Goal: Task Accomplishment & Management: Use online tool/utility

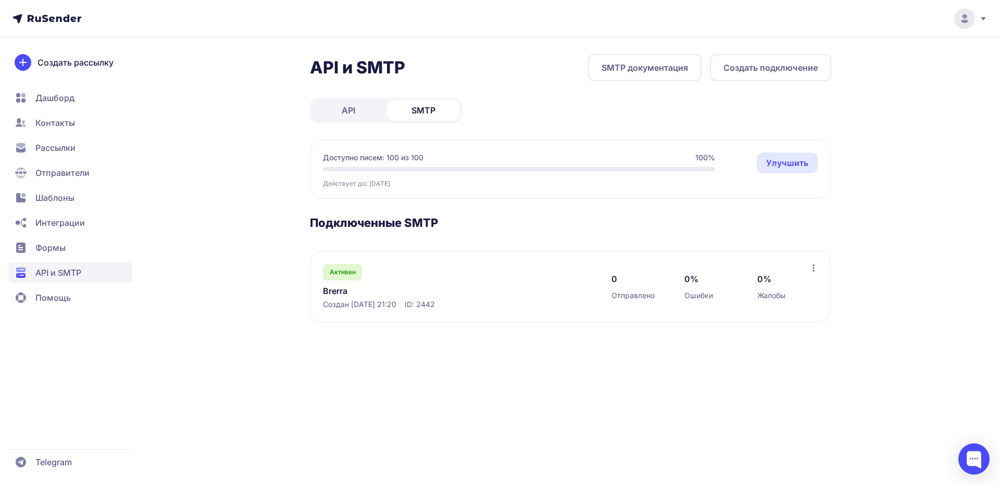
click at [57, 94] on span "Дашборд" at bounding box center [54, 98] width 39 height 12
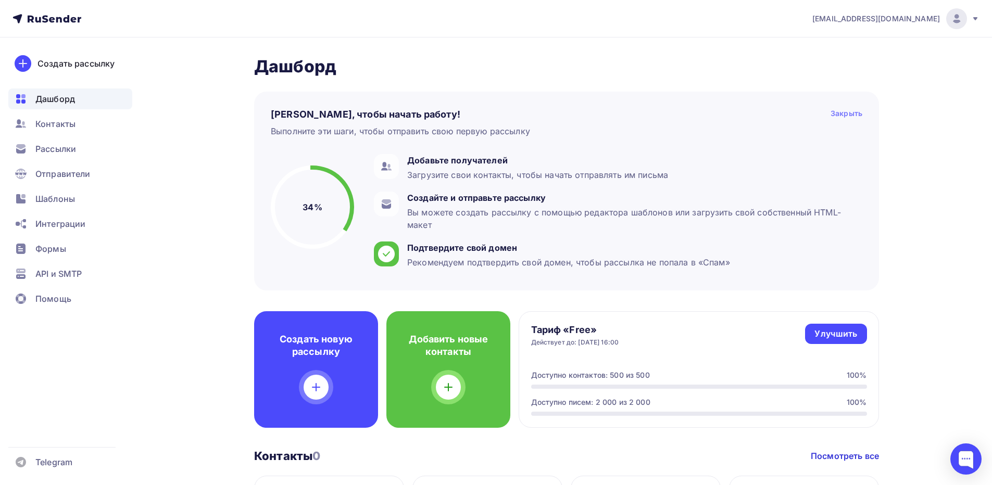
click at [846, 114] on div "Закрыть" at bounding box center [847, 114] width 32 height 12
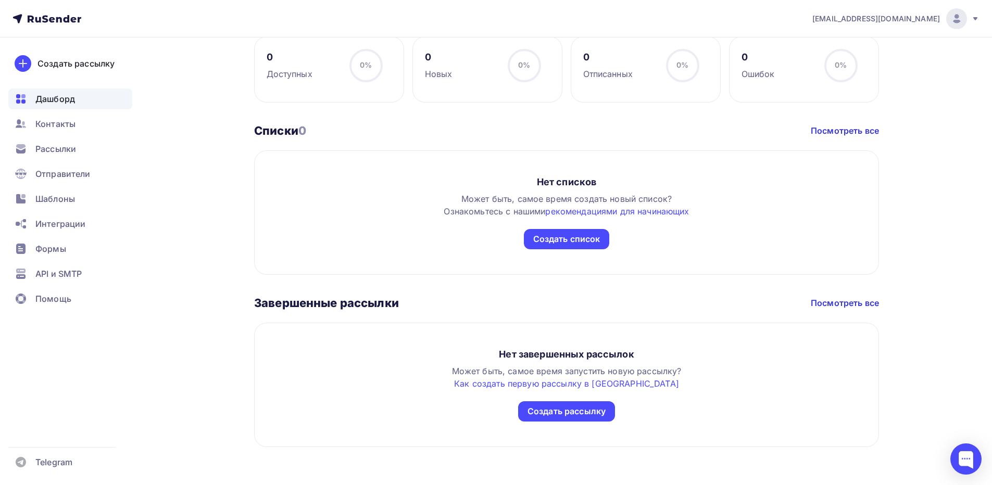
scroll to position [230, 0]
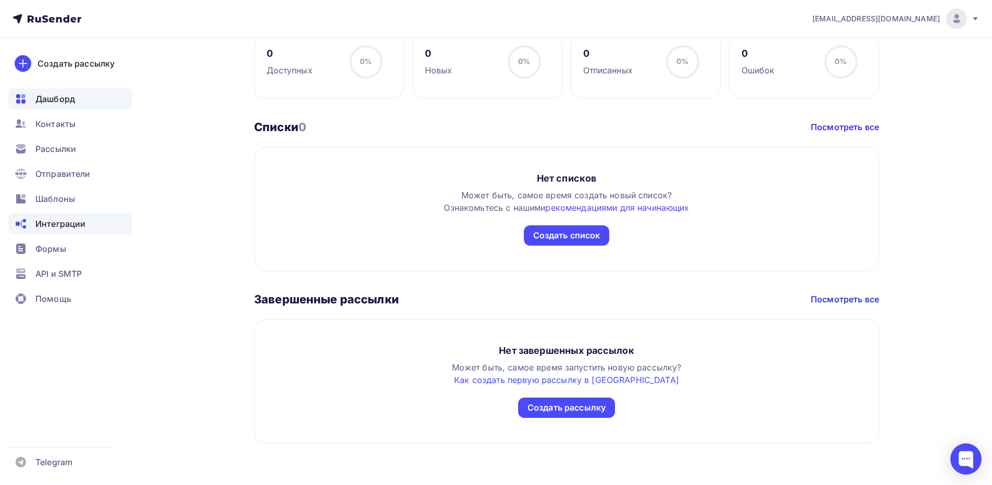
click at [62, 221] on span "Интеграции" at bounding box center [60, 224] width 50 height 12
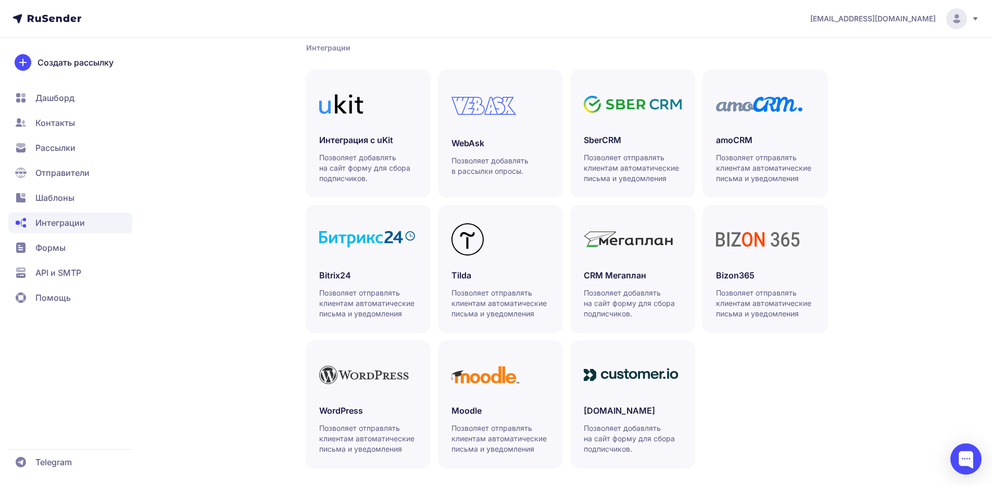
scroll to position [231, 0]
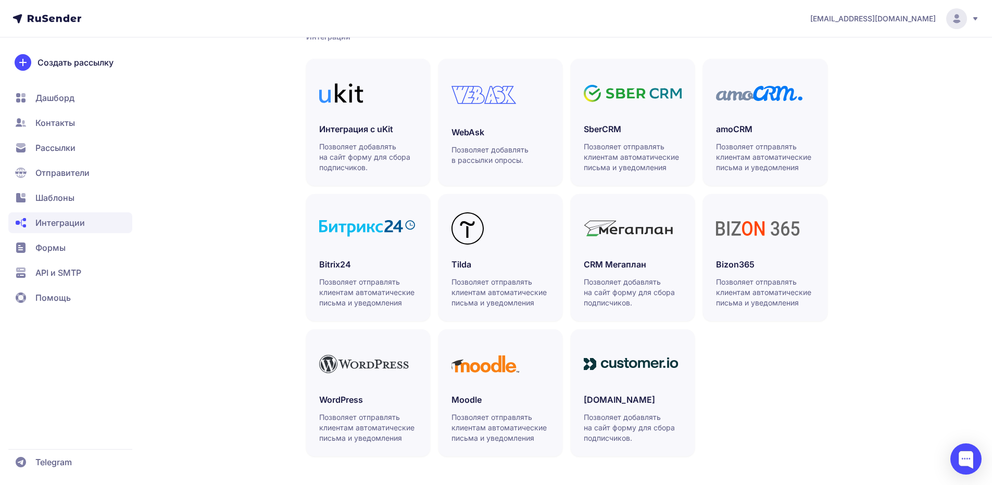
click at [52, 273] on span "API и SMTP" at bounding box center [58, 273] width 46 height 12
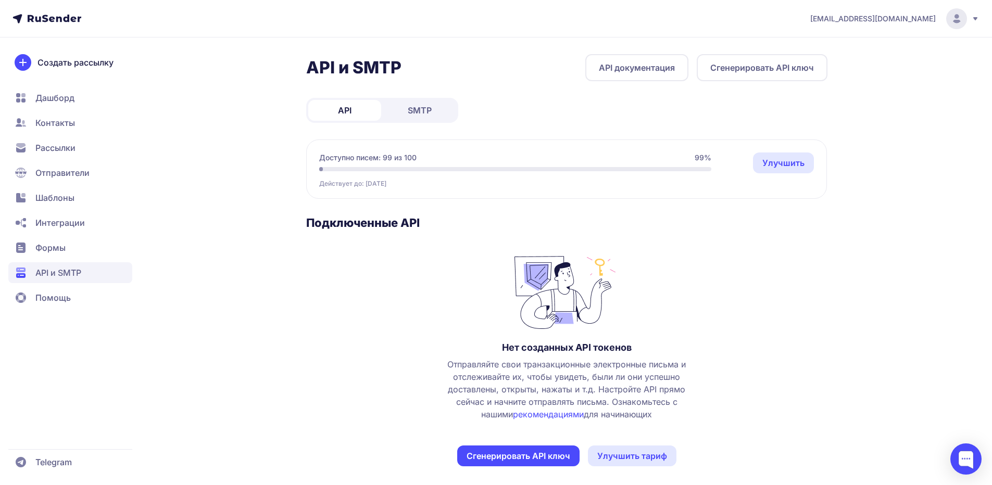
click at [408, 106] on span "SMTP" at bounding box center [420, 110] width 24 height 12
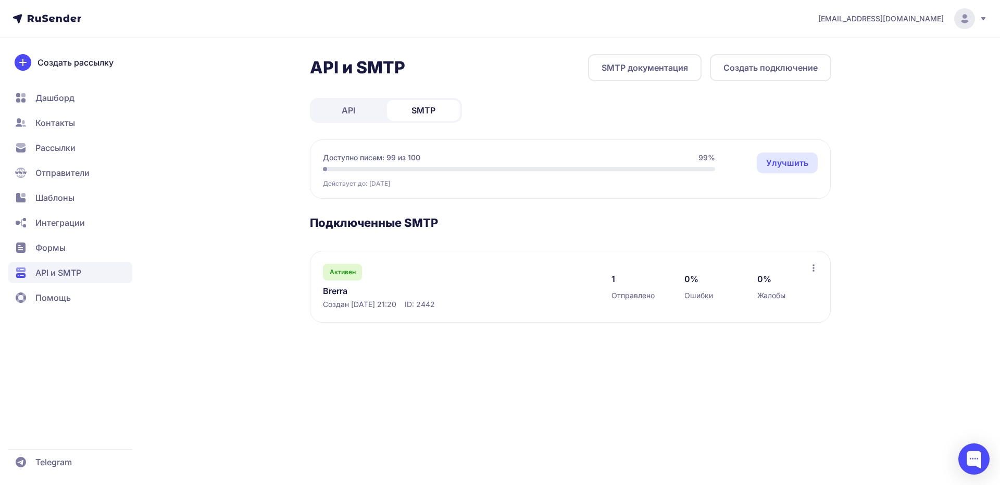
click at [330, 291] on link "Brerra" at bounding box center [429, 291] width 213 height 12
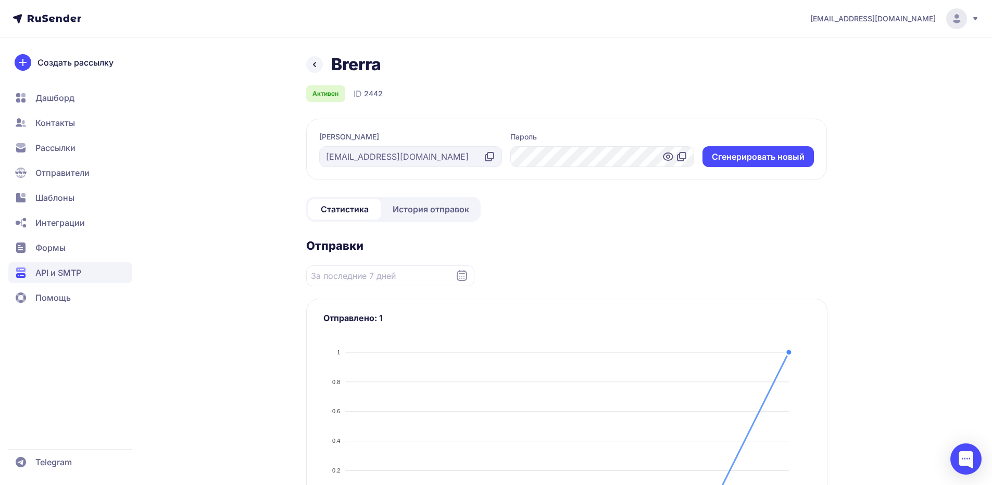
click at [327, 59] on div "Brerra" at bounding box center [566, 64] width 521 height 21
click at [317, 66] on icon at bounding box center [314, 64] width 12 height 12
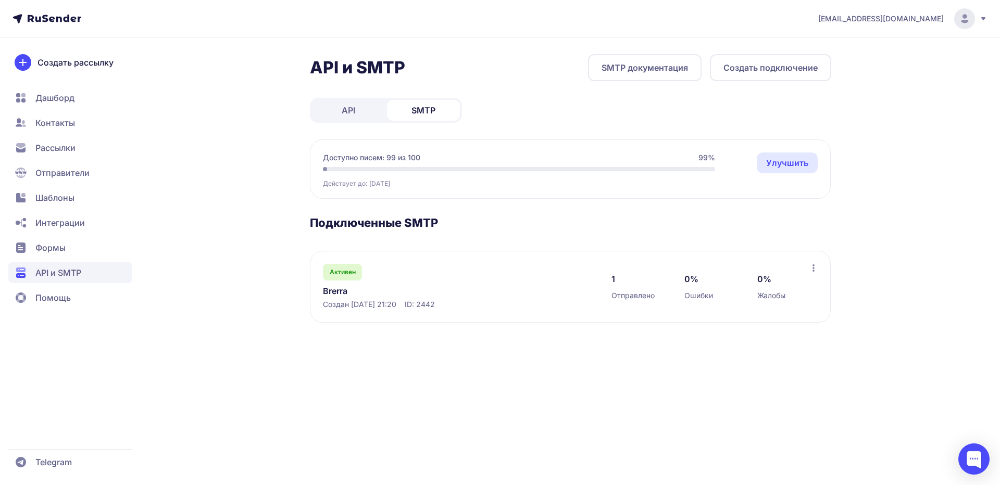
click at [68, 169] on span "Отправители" at bounding box center [62, 173] width 54 height 12
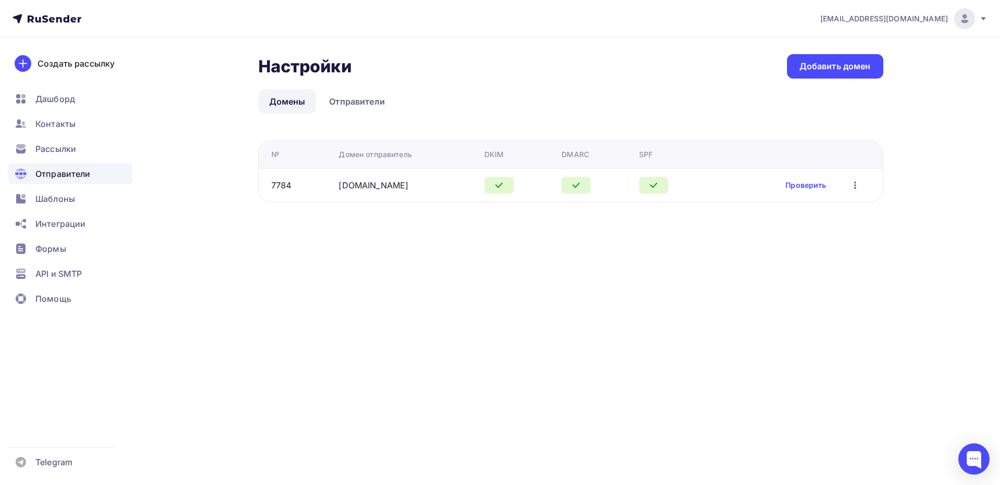
click at [857, 187] on icon "button" at bounding box center [855, 185] width 12 height 12
drag, startPoint x: 665, startPoint y: 289, endPoint x: 605, endPoint y: 247, distance: 73.4
click at [664, 288] on div "[EMAIL_ADDRESS][DOMAIN_NAME] Аккаунт Тарифы Выйти Создать рассылку [GEOGRAPHIC_…" at bounding box center [500, 242] width 1000 height 485
click at [355, 104] on link "Отправители" at bounding box center [357, 102] width 78 height 24
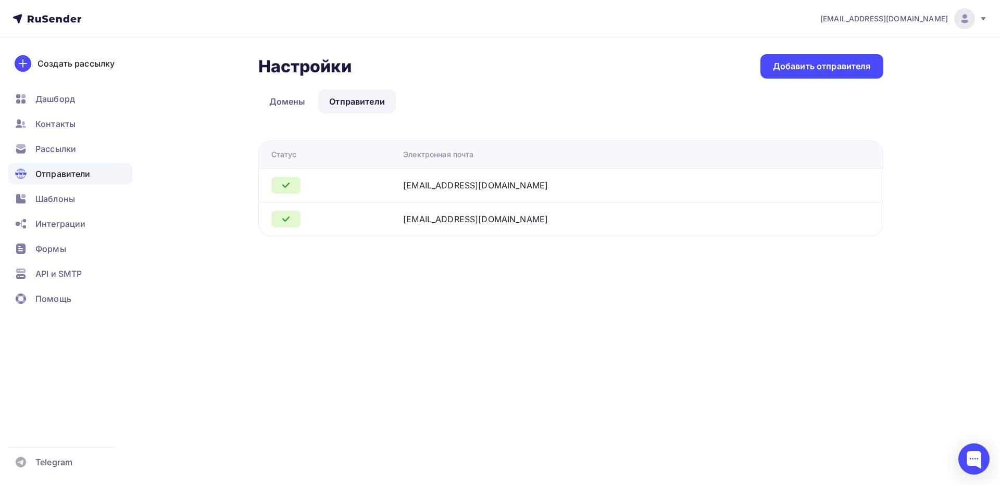
drag, startPoint x: 471, startPoint y: 186, endPoint x: 412, endPoint y: 180, distance: 59.7
click at [471, 186] on div "[EMAIL_ADDRESS][DOMAIN_NAME]" at bounding box center [475, 185] width 145 height 12
click at [61, 120] on span "Контакты" at bounding box center [55, 124] width 40 height 12
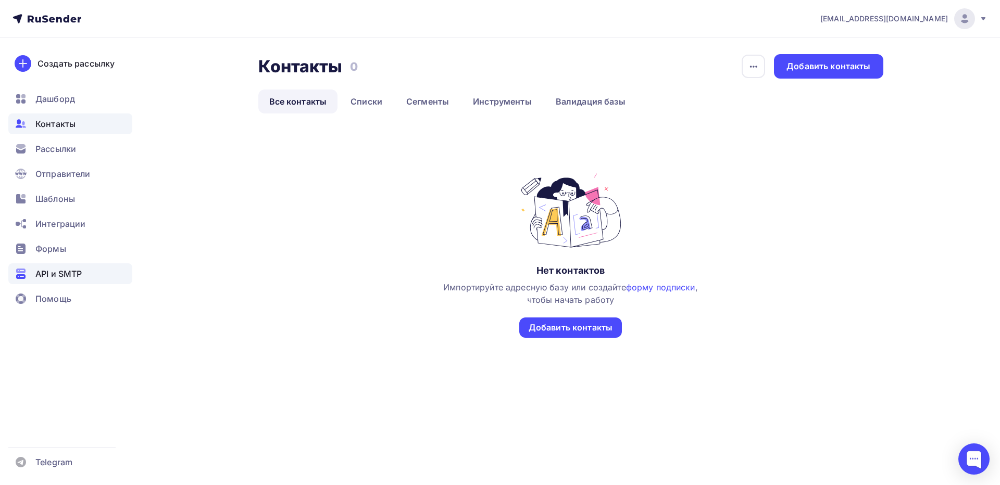
click at [67, 271] on span "API и SMTP" at bounding box center [58, 274] width 46 height 12
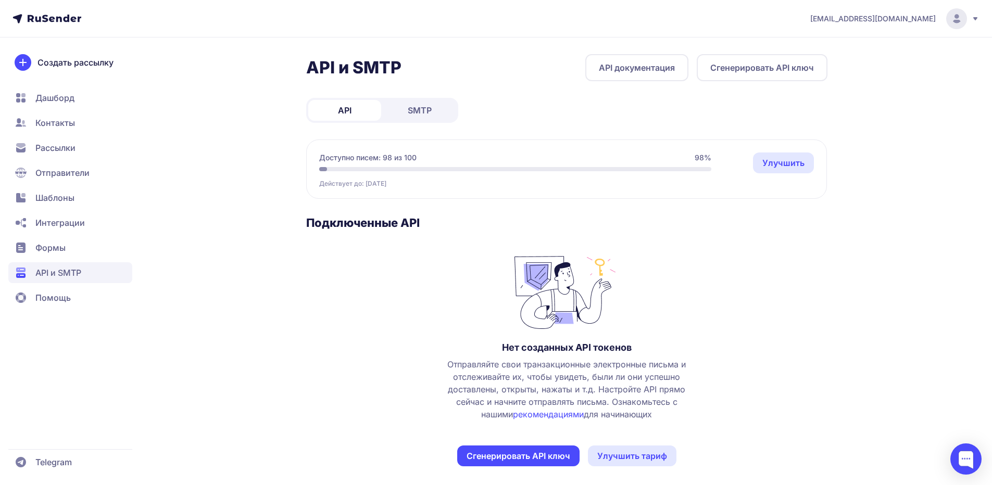
click at [419, 107] on span "SMTP" at bounding box center [420, 110] width 24 height 12
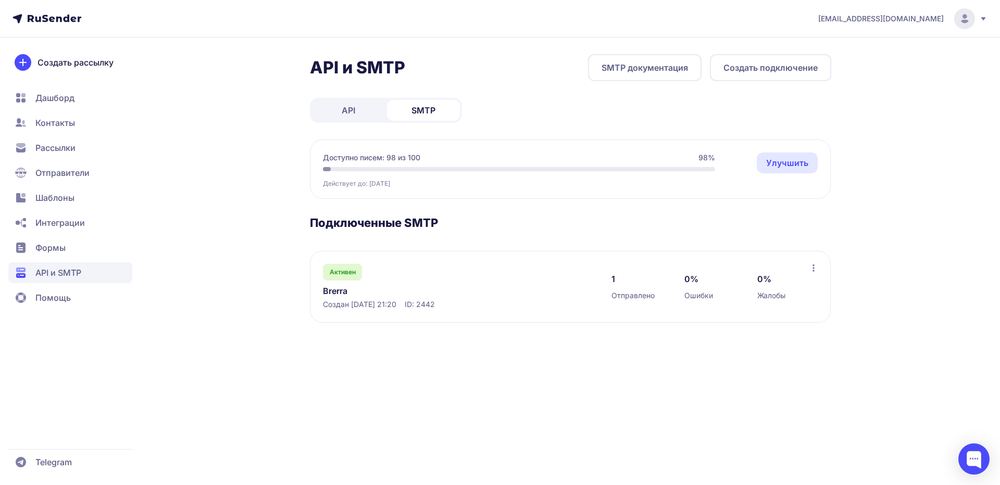
click at [337, 289] on link "Brerra" at bounding box center [429, 291] width 213 height 12
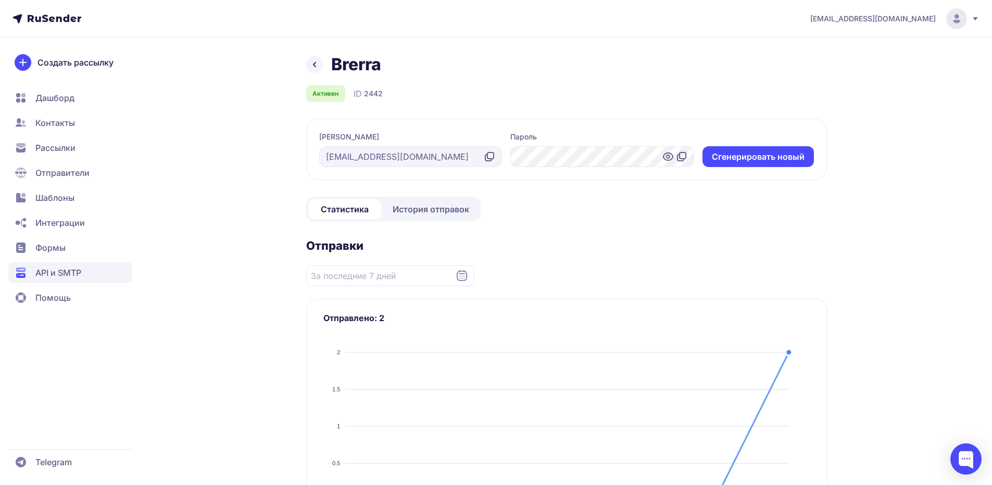
click at [424, 215] on span "История отправок" at bounding box center [431, 209] width 77 height 12
